Goal: Go to known website: Go to known website

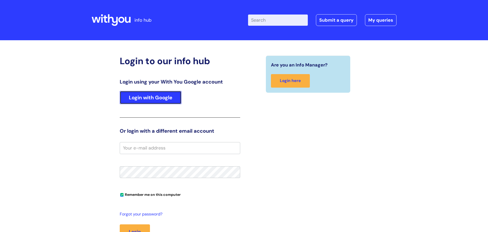
click at [155, 94] on link "Login with Google" at bounding box center [151, 97] width 62 height 13
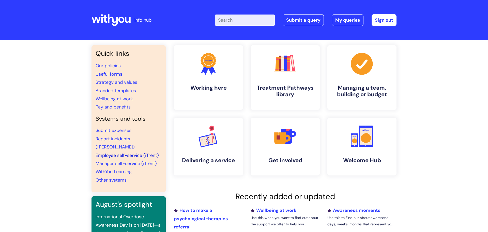
click at [121, 152] on link "Employee self-service (iTrent)" at bounding box center [127, 155] width 63 height 6
